Goal: Find specific page/section: Find specific page/section

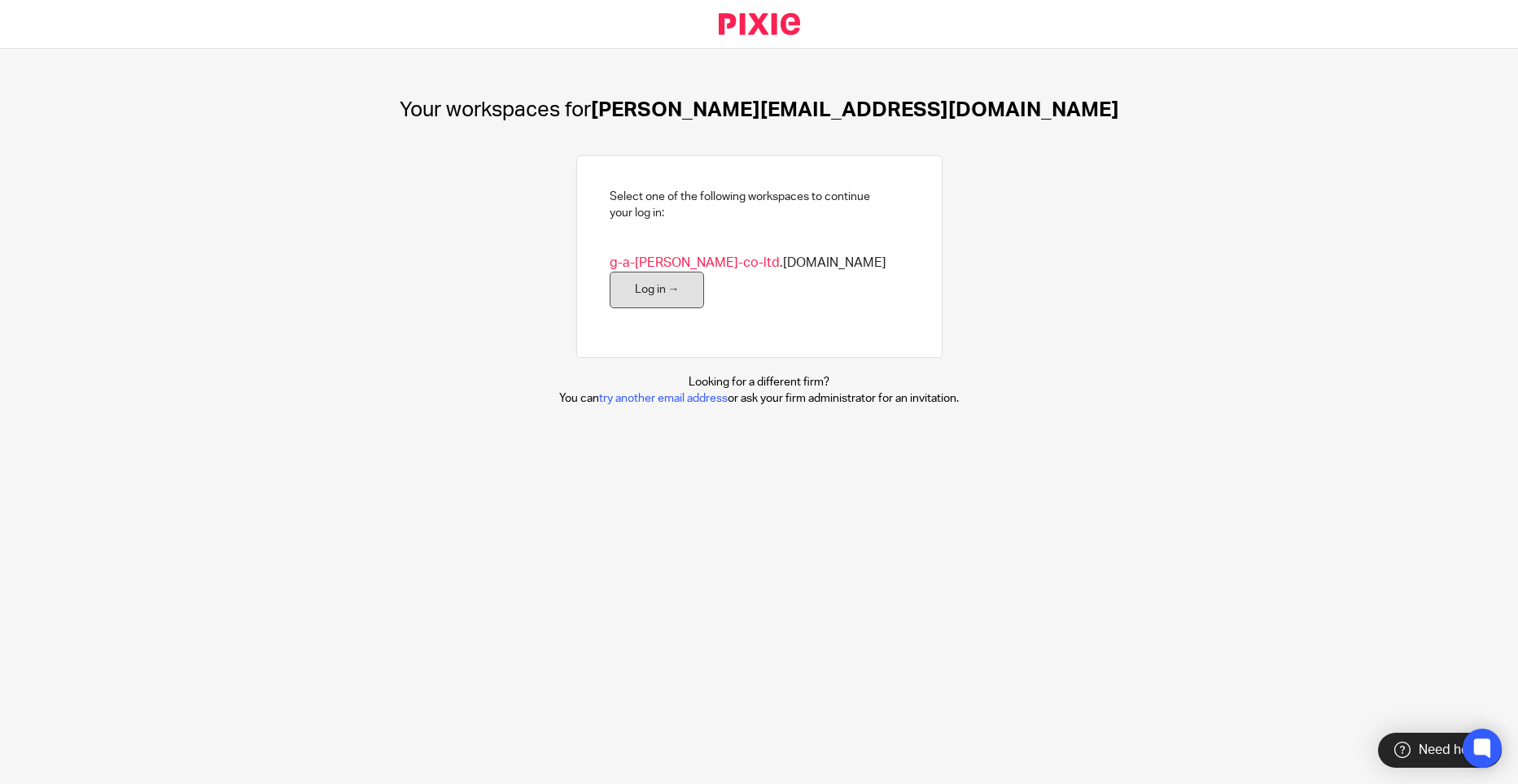
click at [705, 272] on link "Log in →" at bounding box center [657, 289] width 95 height 37
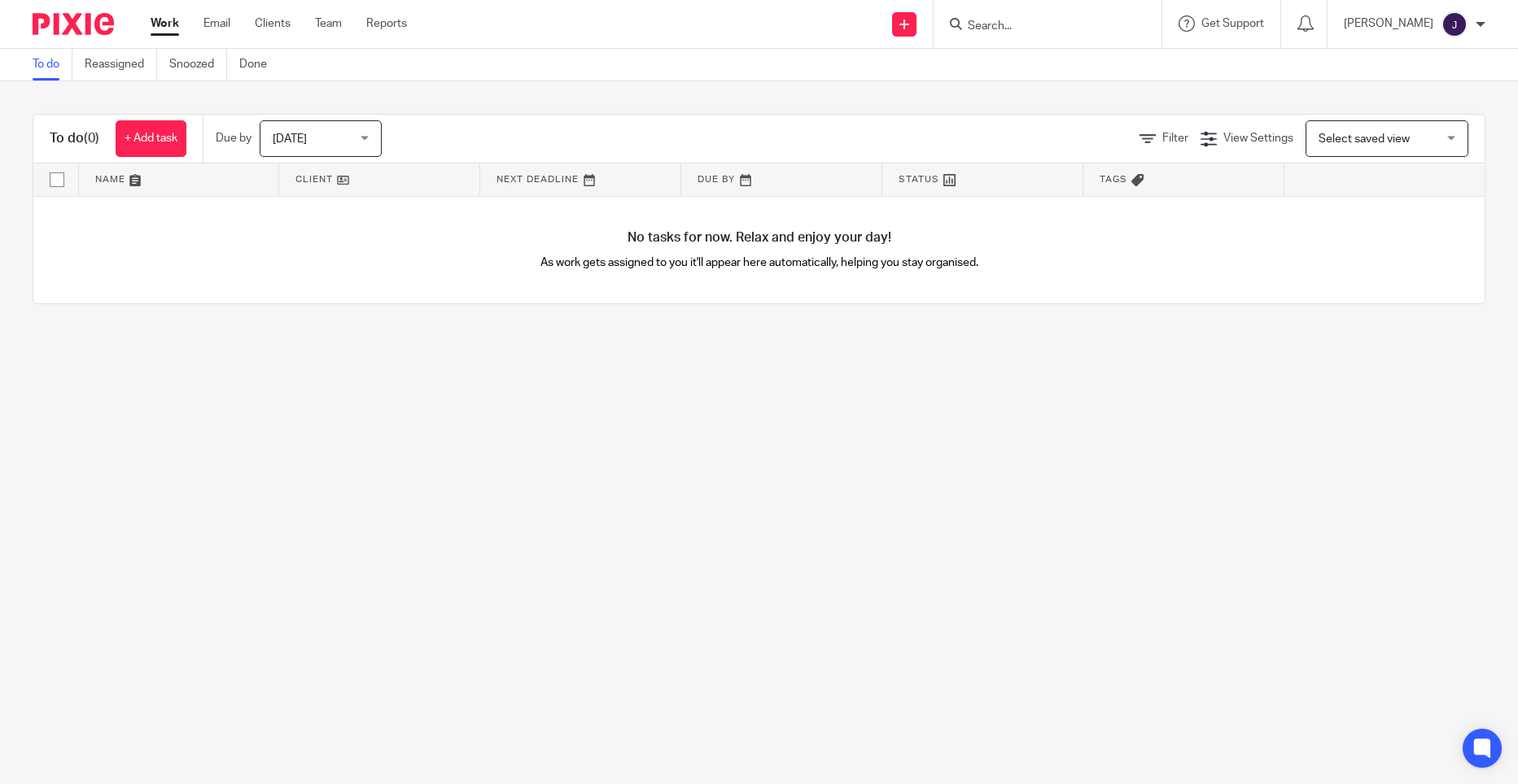
click at [1117, 16] on form at bounding box center [1053, 24] width 174 height 21
click at [1070, 21] on input "Search" at bounding box center [1039, 27] width 146 height 15
type input "ataak"
click button "submit" at bounding box center [0, 0] width 0 height 0
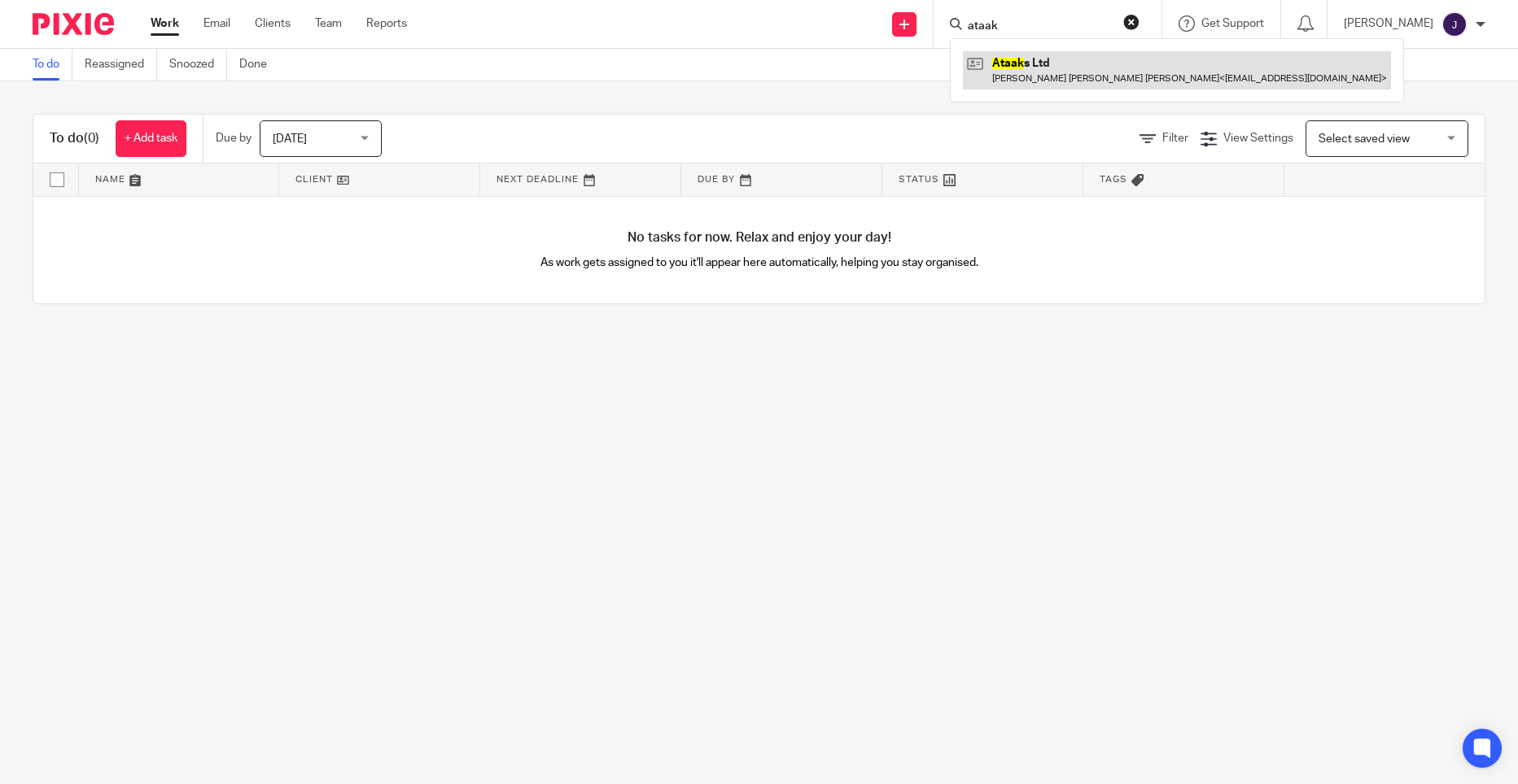
click at [1091, 74] on link at bounding box center [1176, 70] width 428 height 38
